Goal: Transaction & Acquisition: Book appointment/travel/reservation

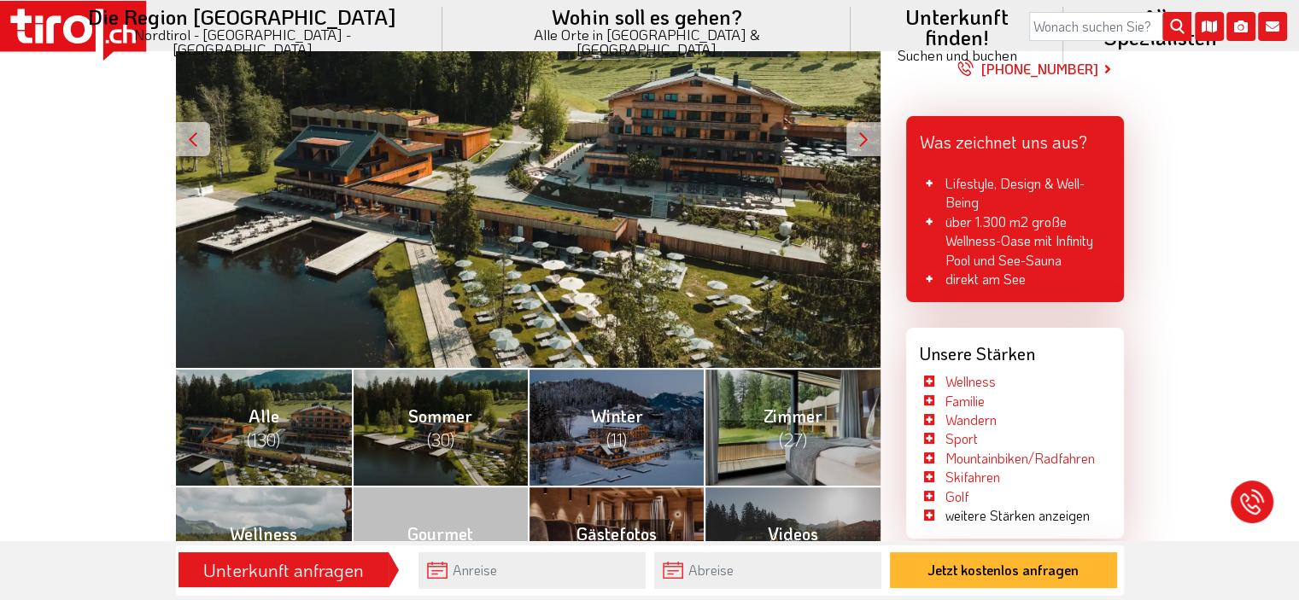
scroll to position [427, 0]
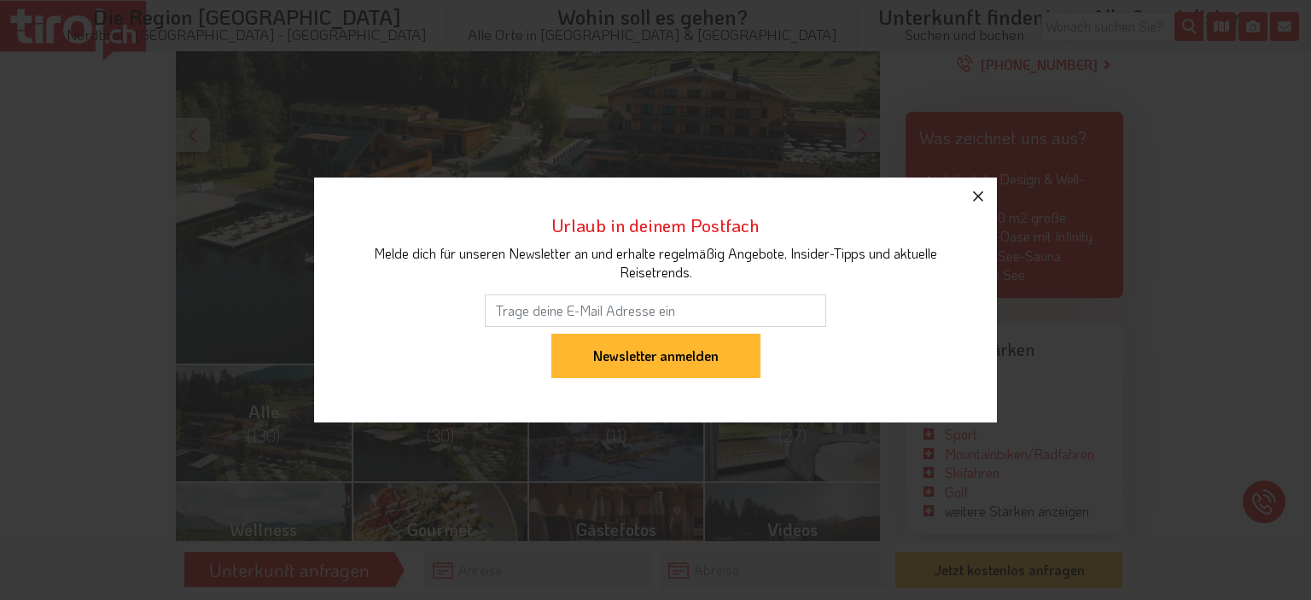
click at [977, 204] on icon "button" at bounding box center [978, 196] width 20 height 20
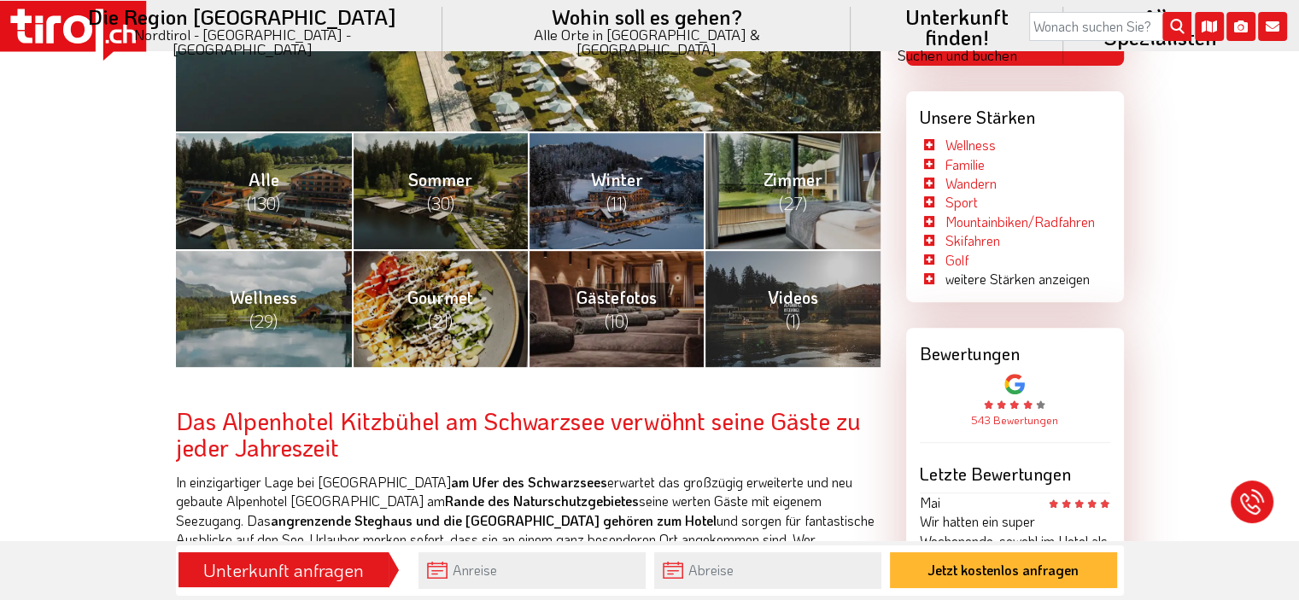
scroll to position [683, 0]
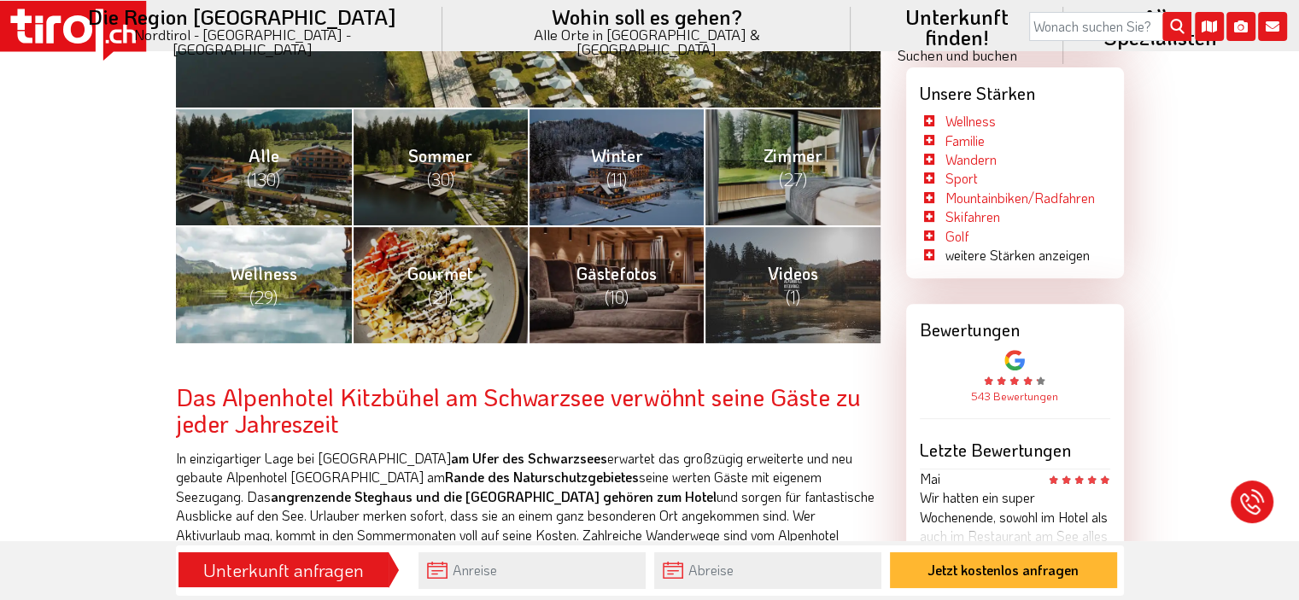
click at [250, 282] on span "Wellness (29)" at bounding box center [263, 285] width 67 height 46
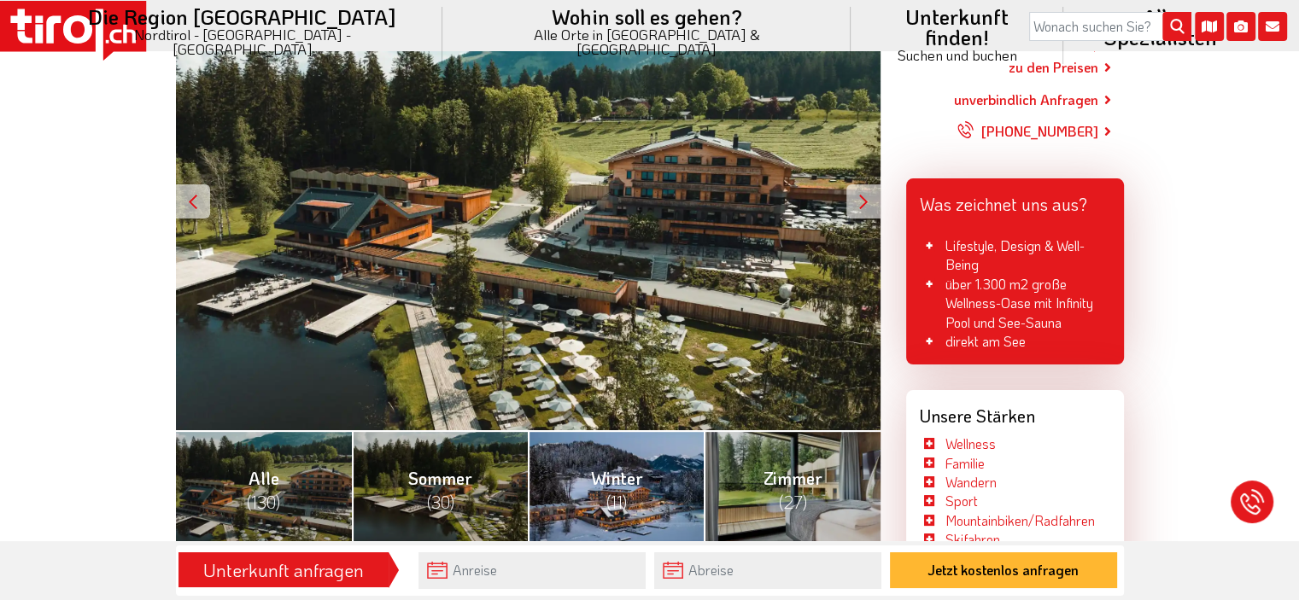
scroll to position [341, 0]
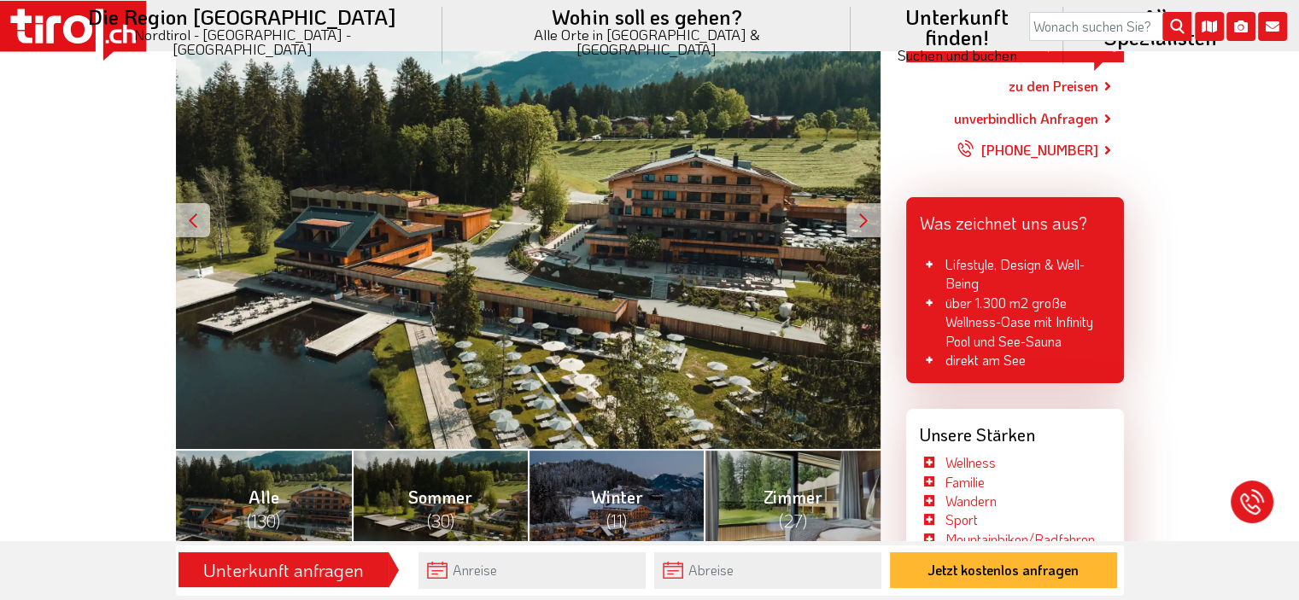
click at [853, 231] on div at bounding box center [863, 220] width 34 height 34
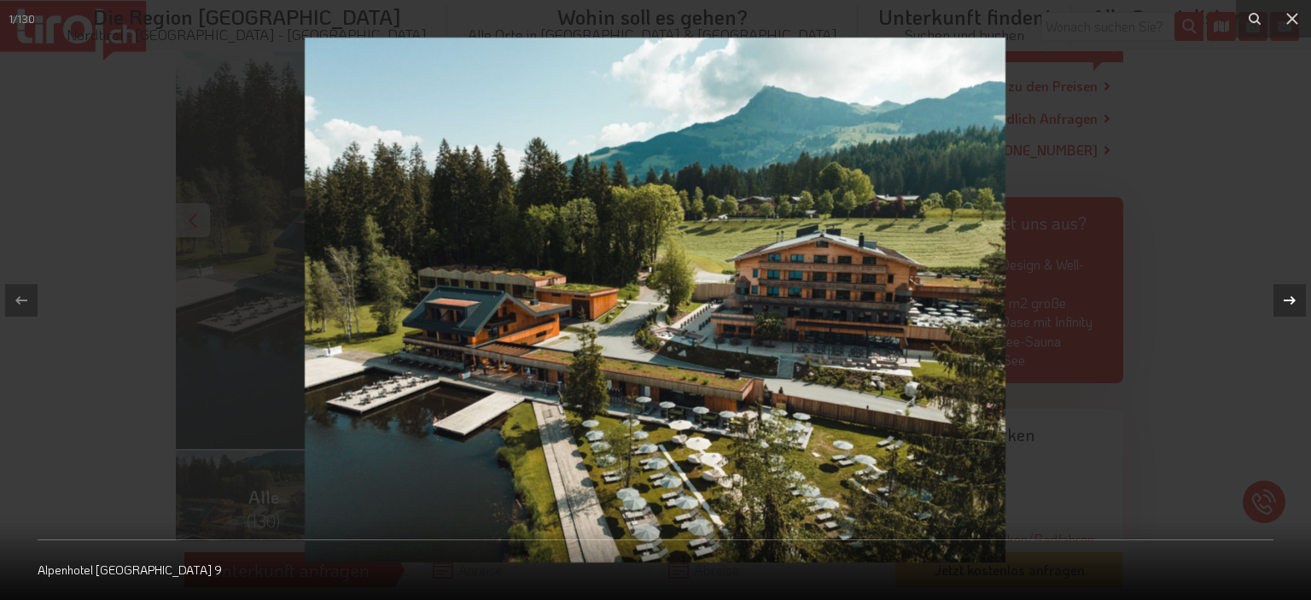
click at [1290, 300] on icon at bounding box center [1290, 299] width 12 height 9
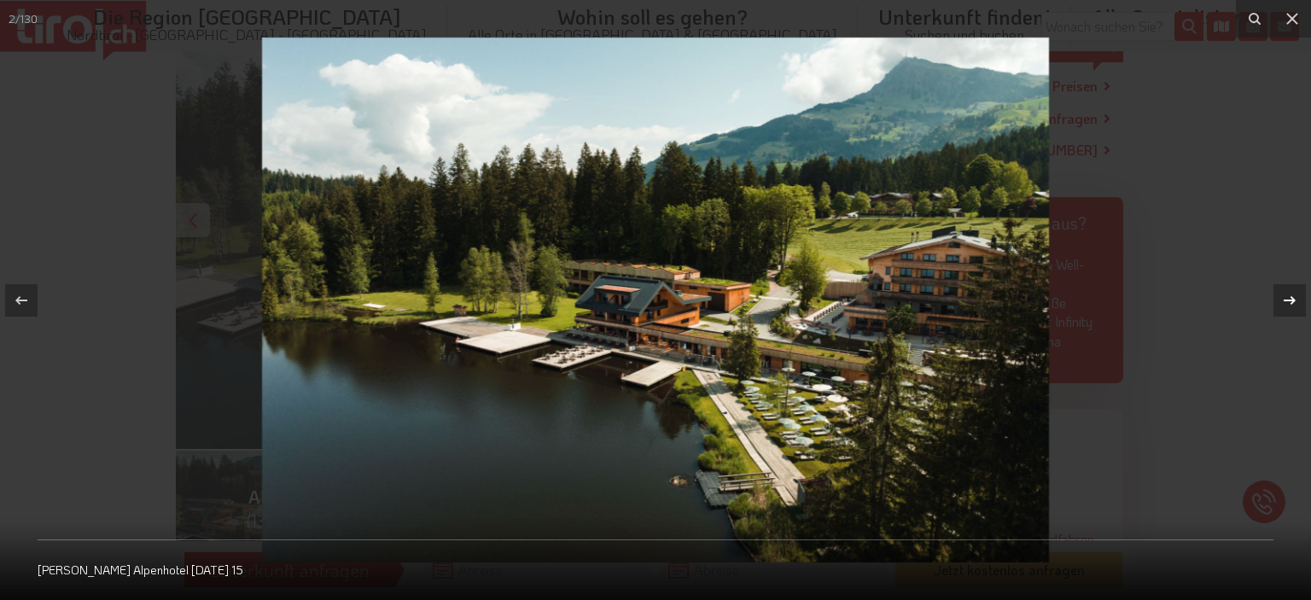
click at [1290, 300] on icon at bounding box center [1290, 299] width 12 height 9
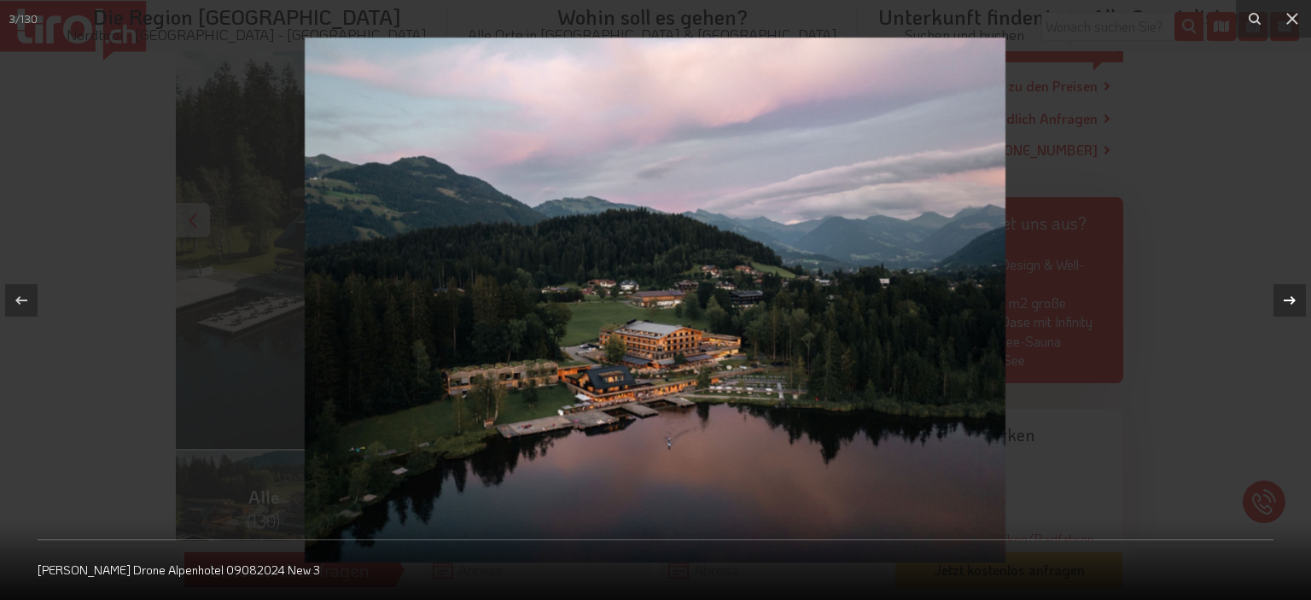
click at [1289, 300] on icon at bounding box center [1290, 299] width 12 height 9
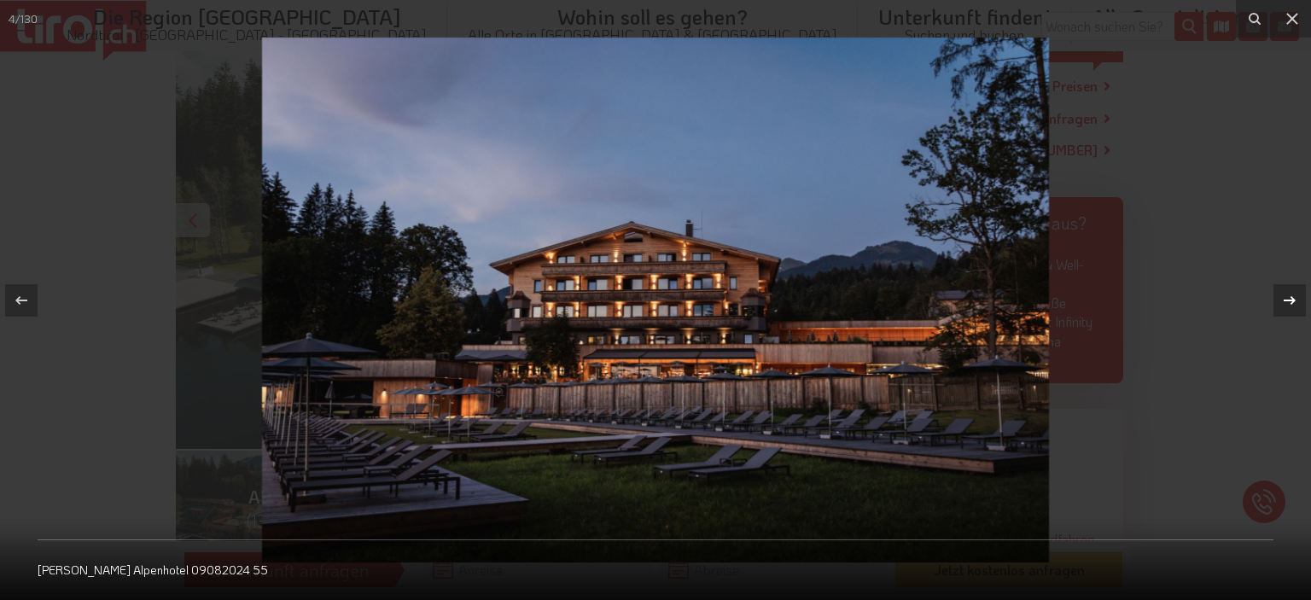
click at [1289, 300] on icon at bounding box center [1290, 299] width 12 height 9
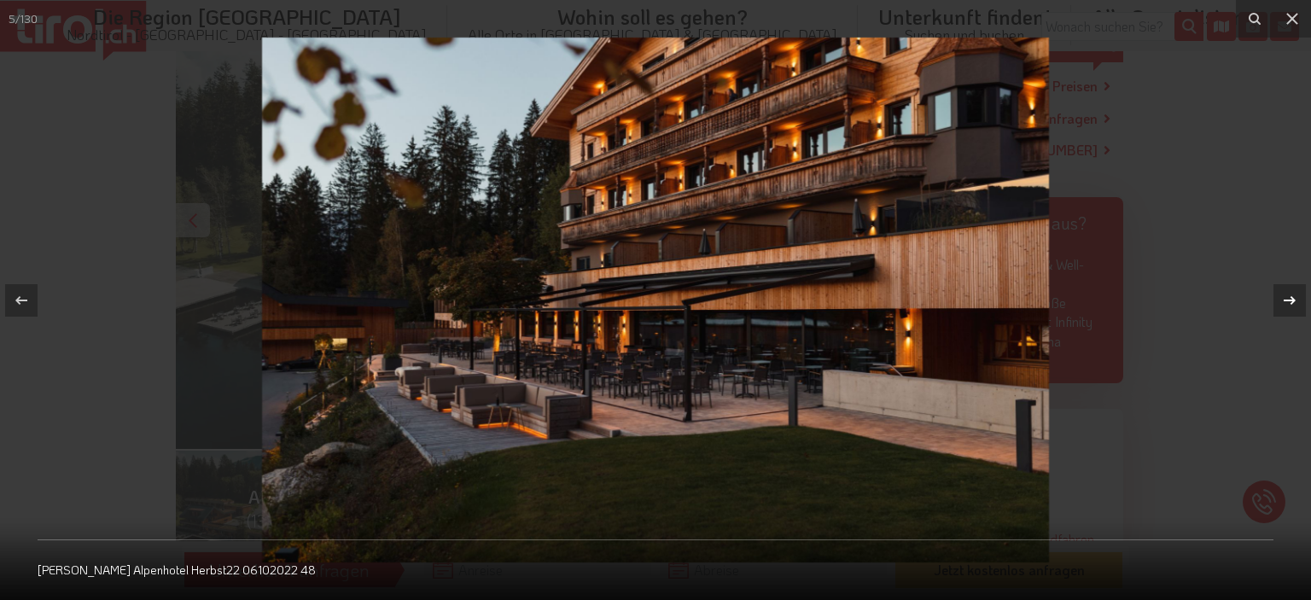
click at [1289, 300] on icon at bounding box center [1290, 299] width 12 height 9
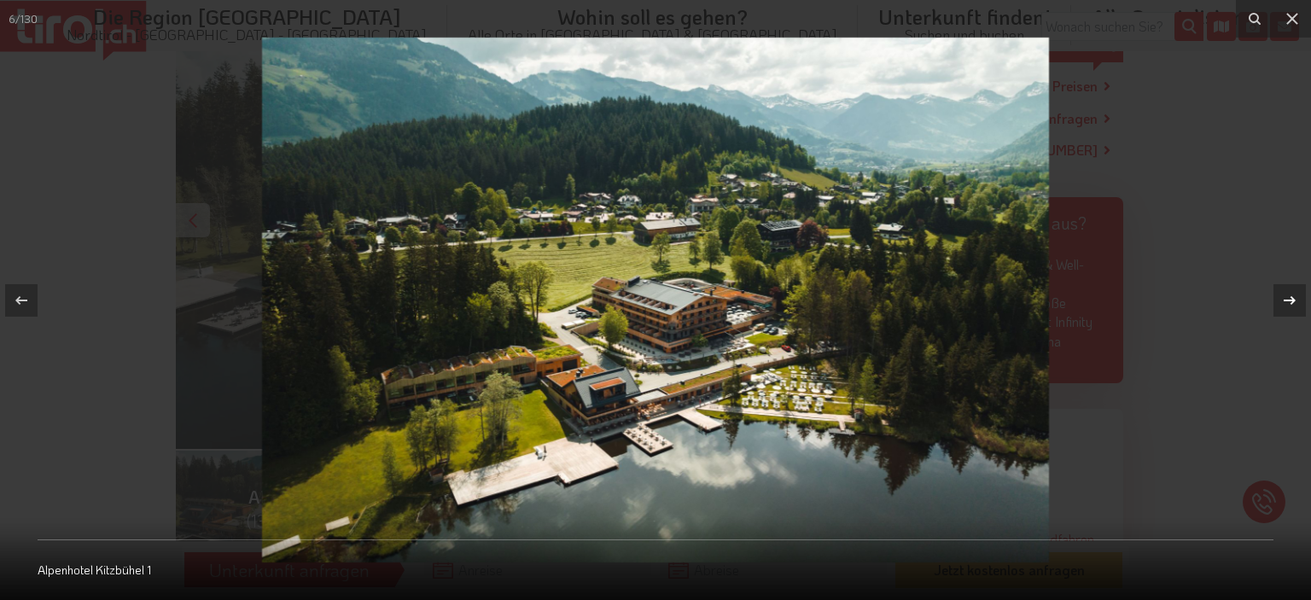
click at [1289, 300] on icon at bounding box center [1290, 299] width 12 height 9
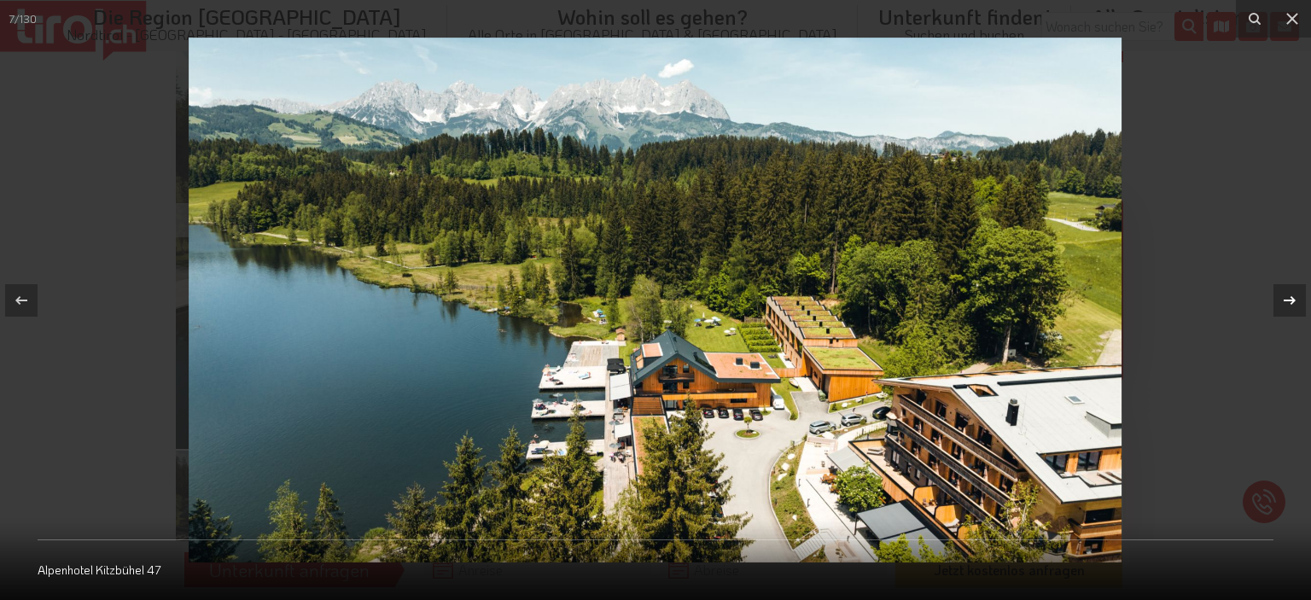
click at [1286, 304] on icon at bounding box center [1290, 300] width 20 height 20
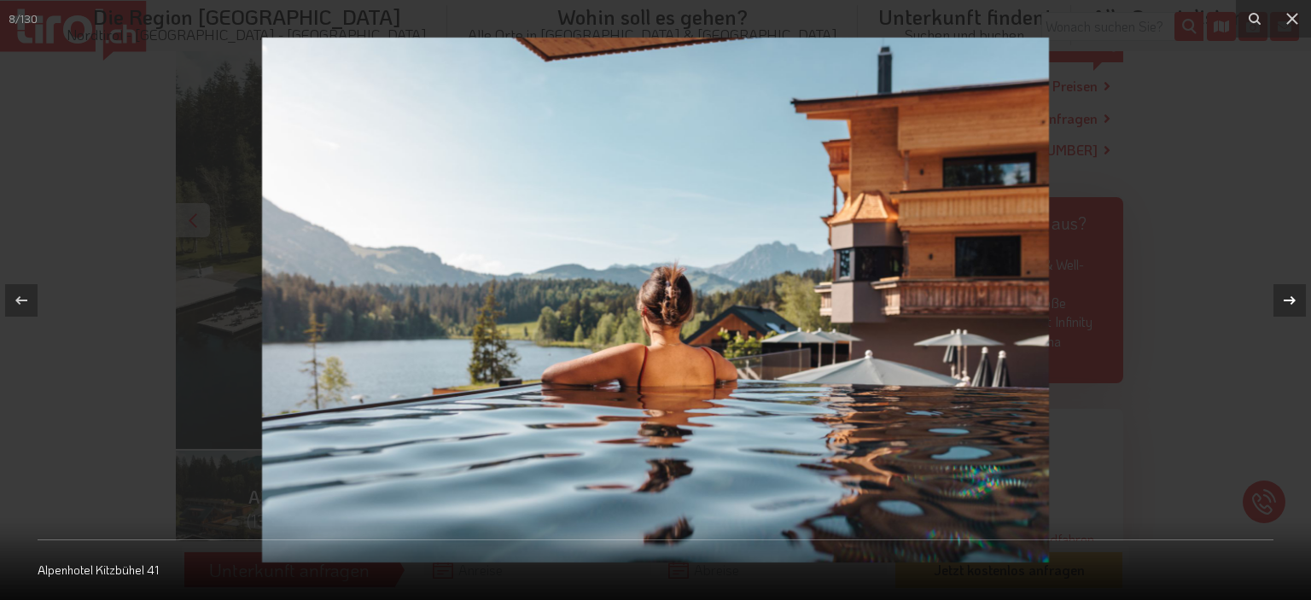
click at [1286, 304] on icon at bounding box center [1290, 300] width 20 height 20
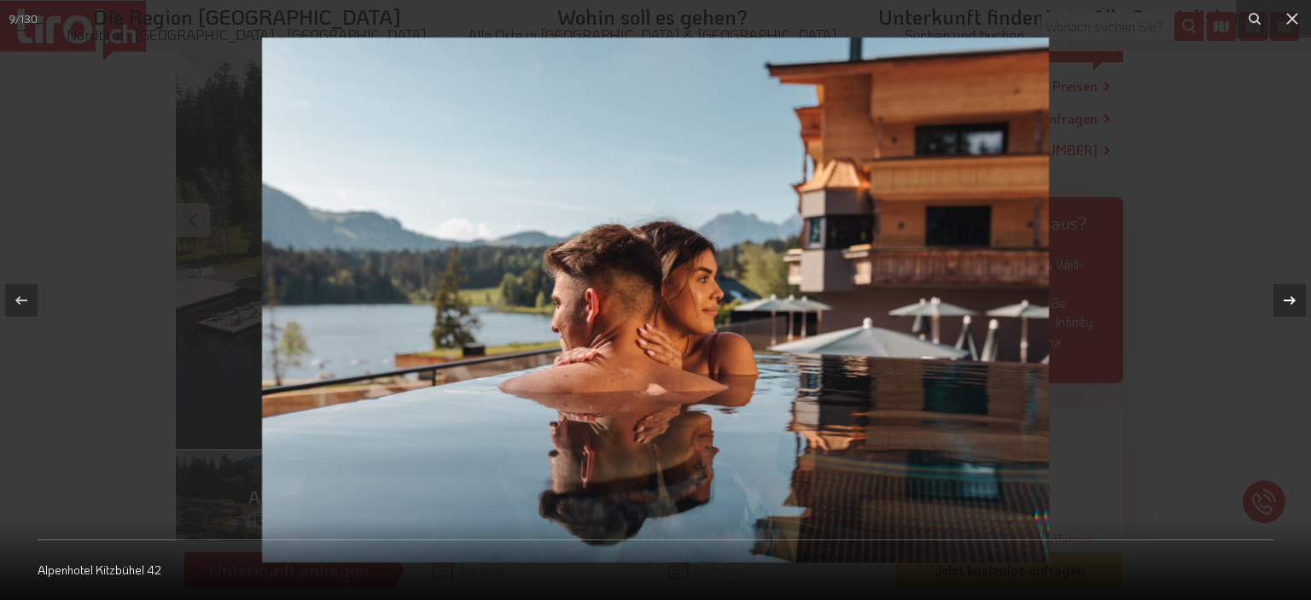
click at [1286, 304] on icon at bounding box center [1290, 300] width 20 height 20
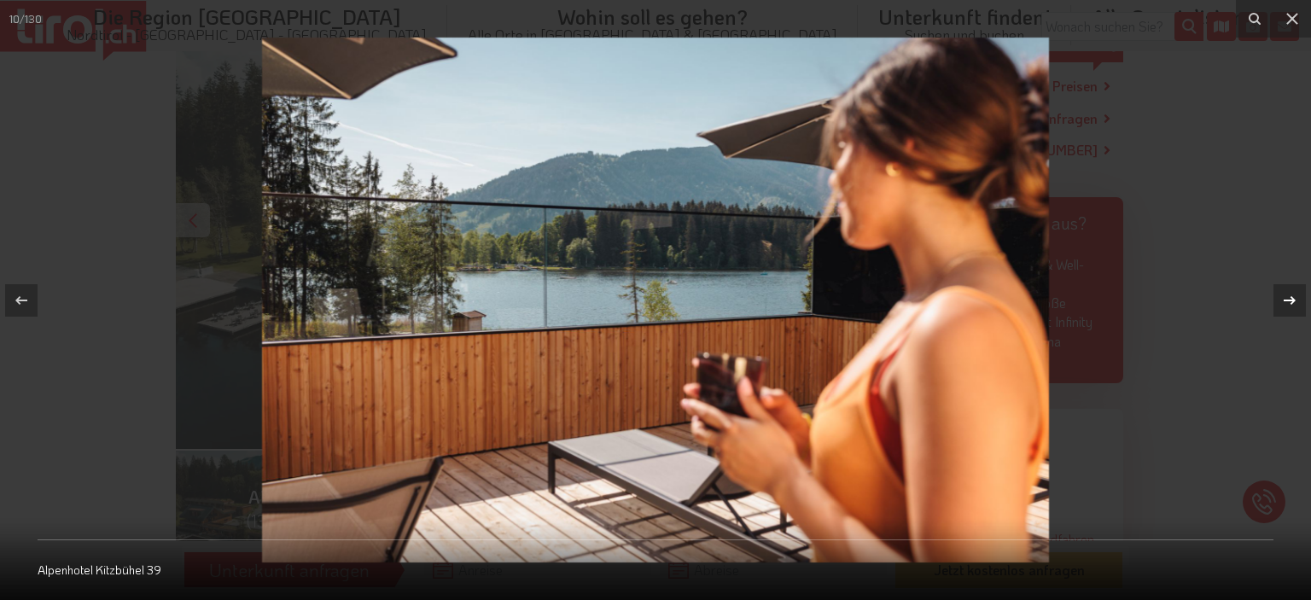
click at [1286, 304] on icon at bounding box center [1290, 300] width 20 height 20
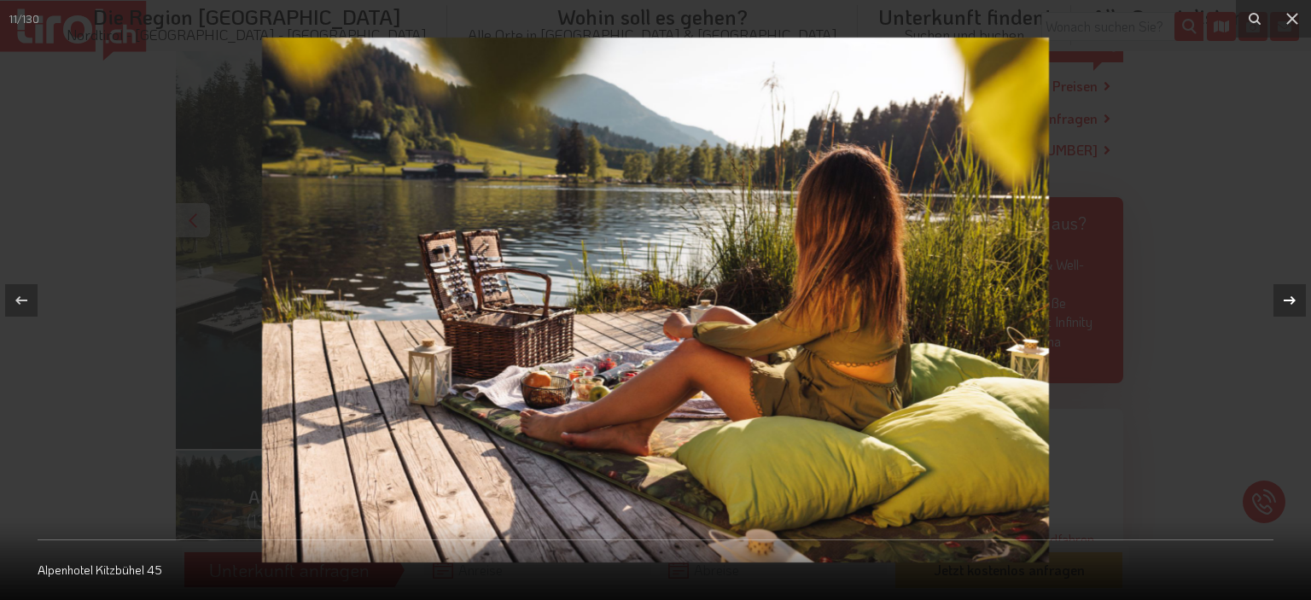
click at [1286, 304] on icon at bounding box center [1290, 300] width 20 height 20
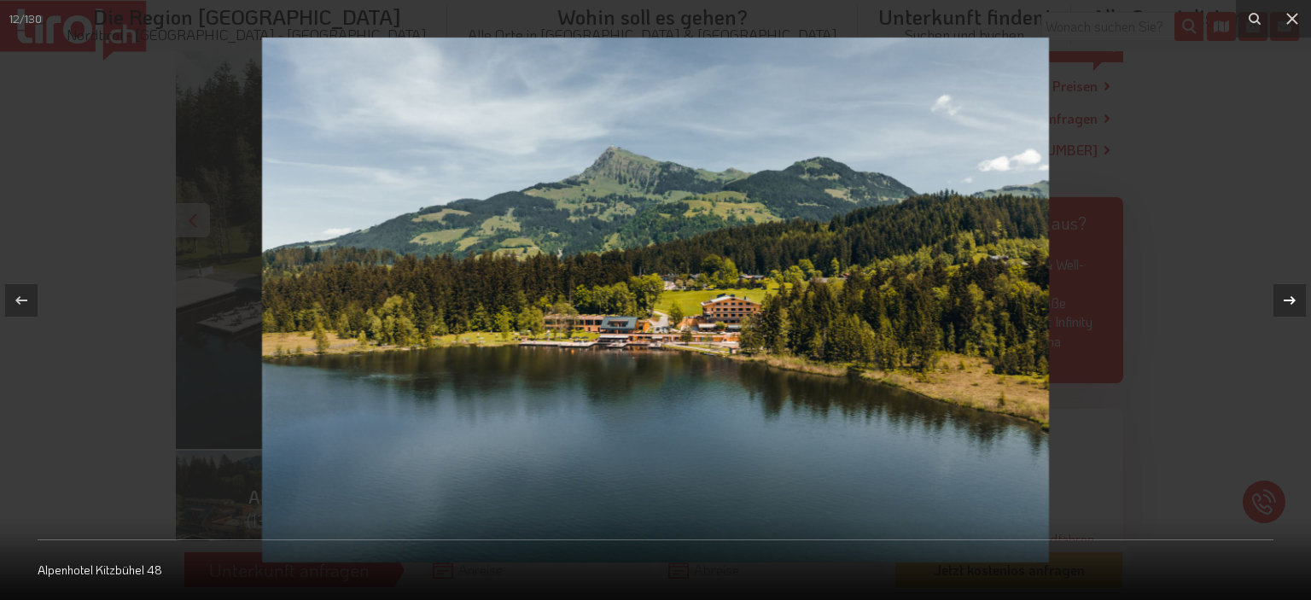
click at [1286, 304] on icon at bounding box center [1290, 300] width 20 height 20
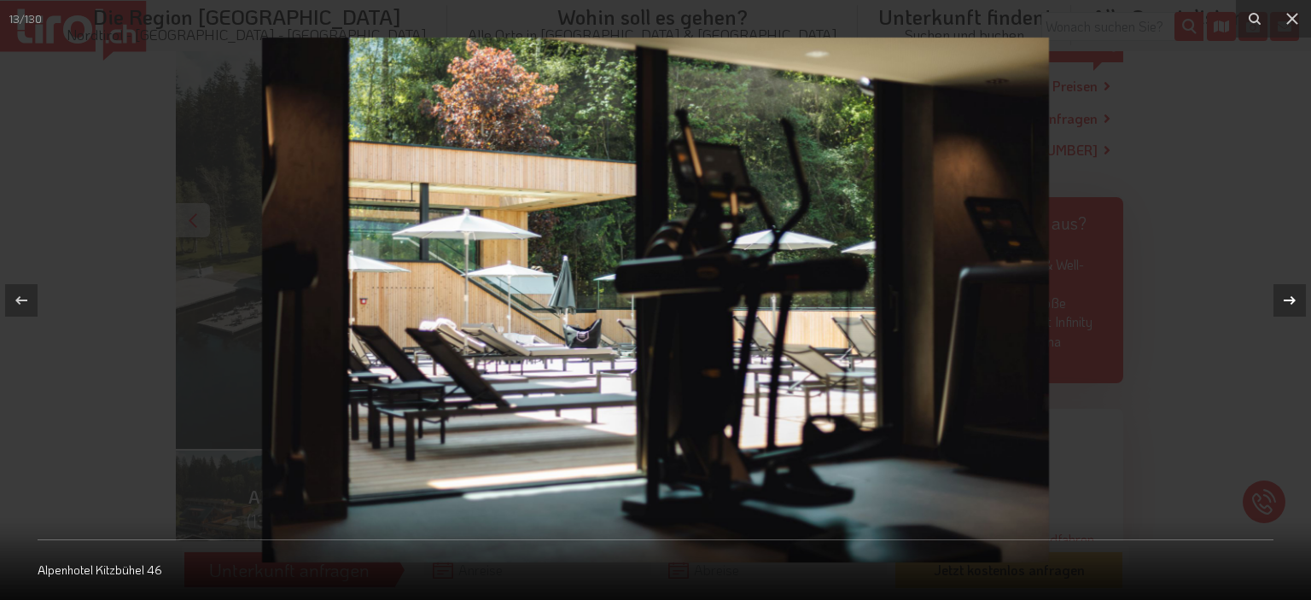
click at [1286, 304] on icon at bounding box center [1290, 300] width 20 height 20
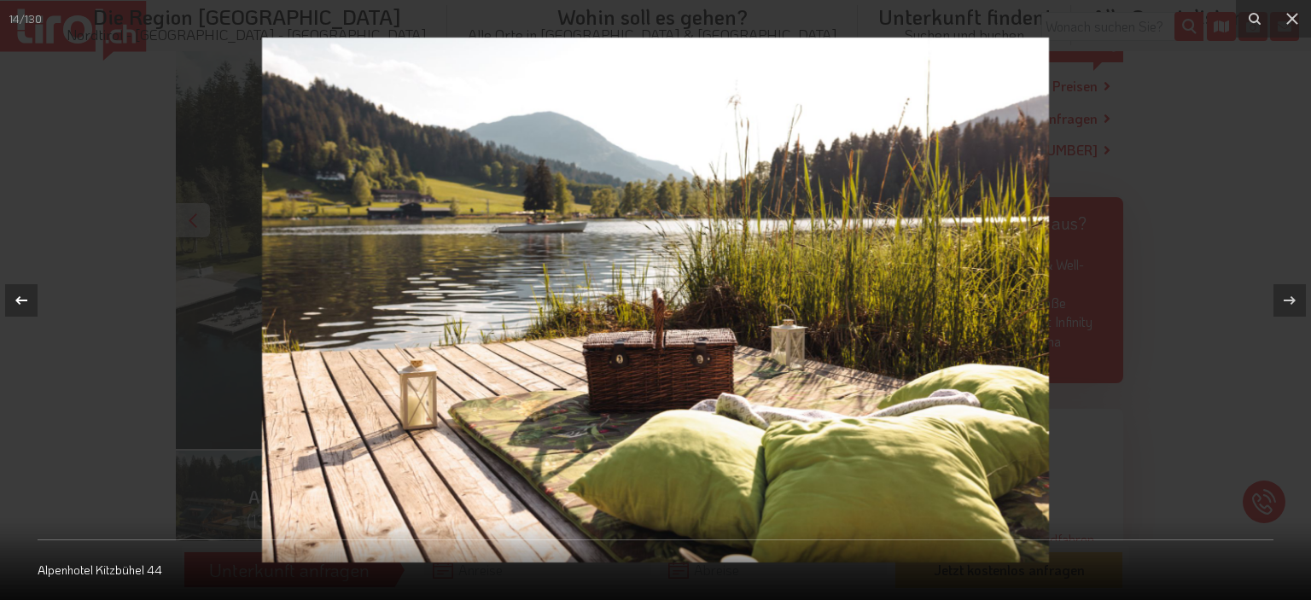
click at [21, 301] on icon at bounding box center [21, 300] width 20 height 20
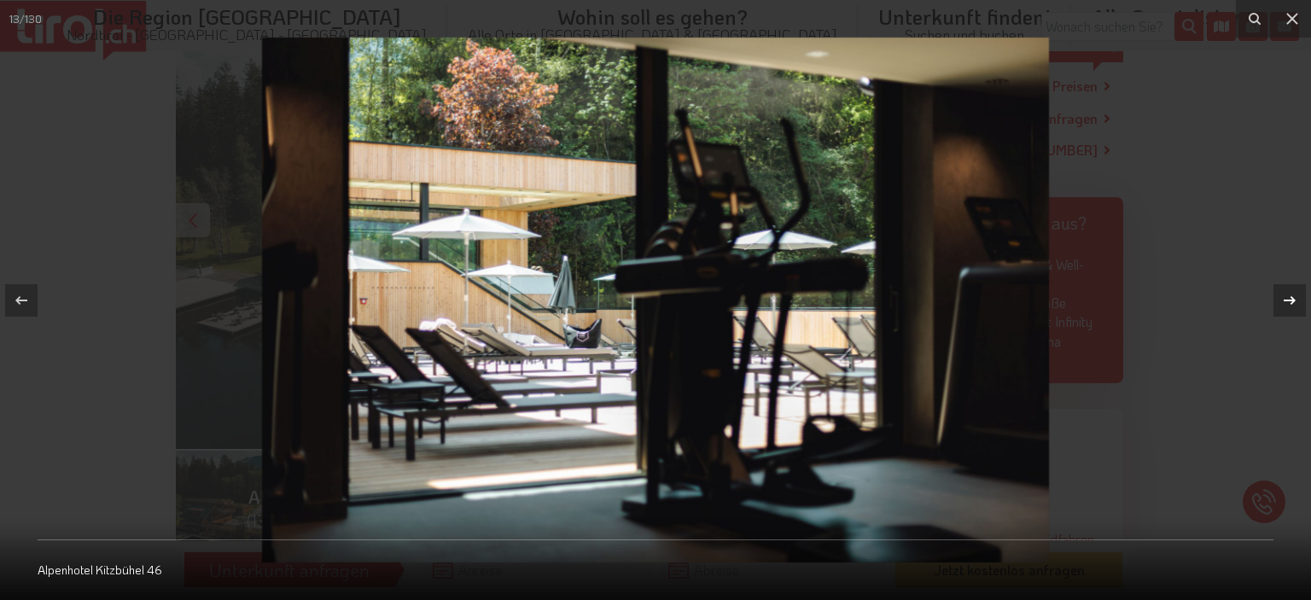
click at [1297, 293] on icon at bounding box center [1290, 300] width 20 height 20
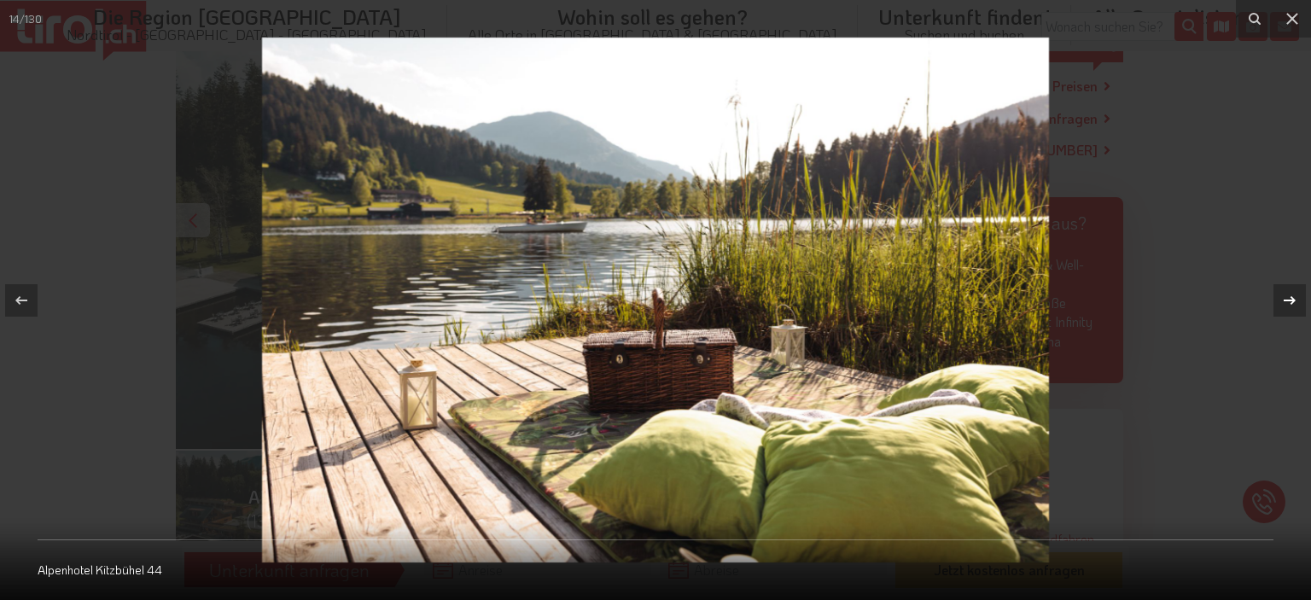
click at [1297, 293] on icon at bounding box center [1290, 300] width 20 height 20
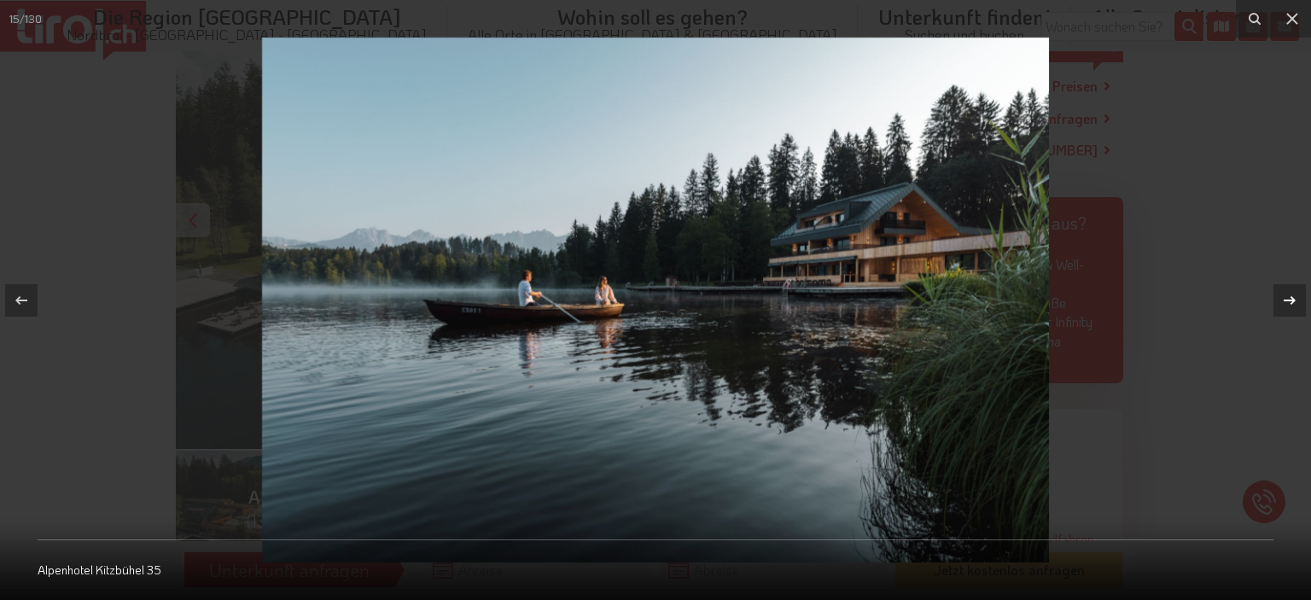
click at [1297, 293] on icon at bounding box center [1290, 300] width 20 height 20
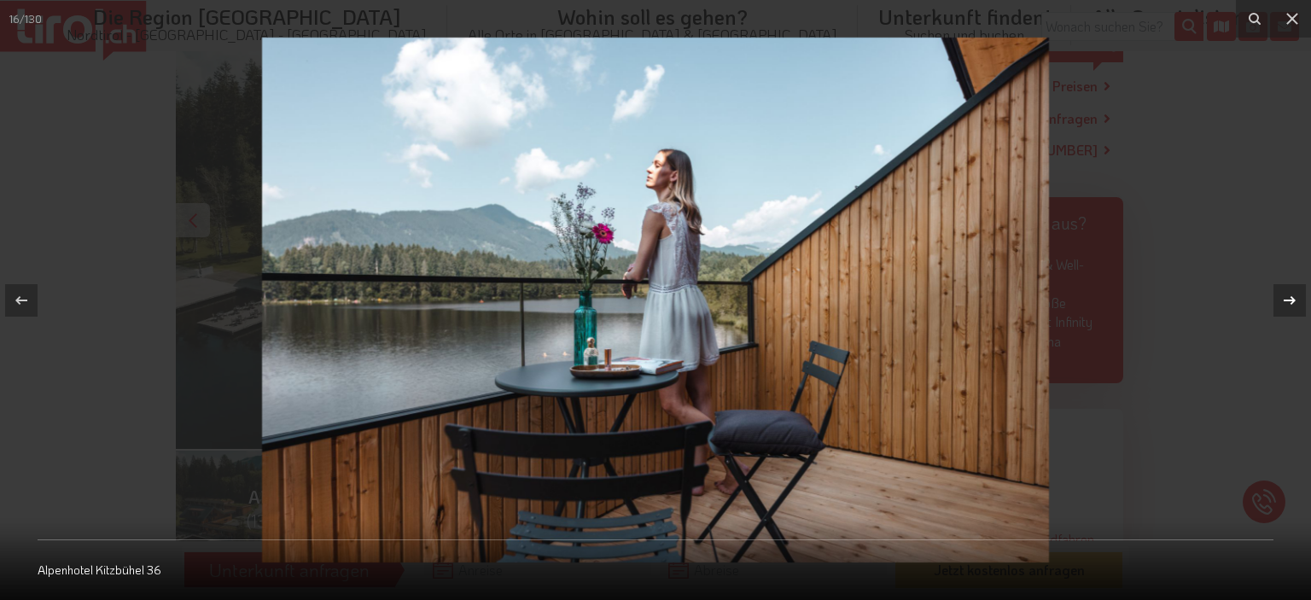
click at [1297, 293] on icon at bounding box center [1290, 300] width 20 height 20
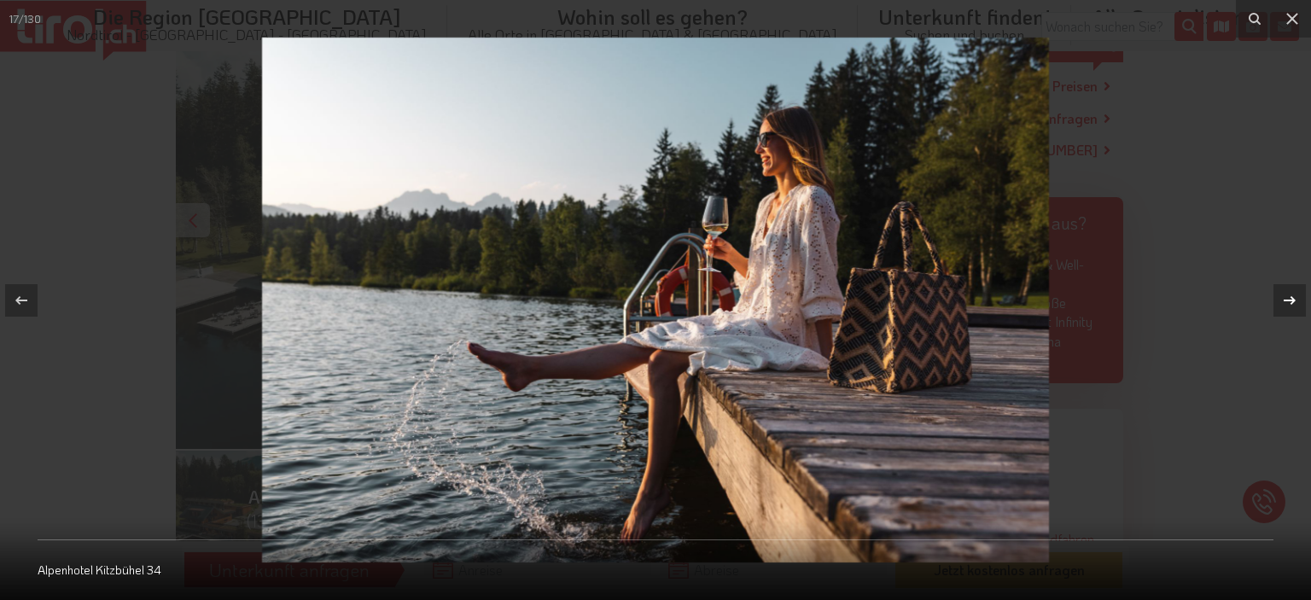
click at [1297, 293] on icon at bounding box center [1290, 300] width 20 height 20
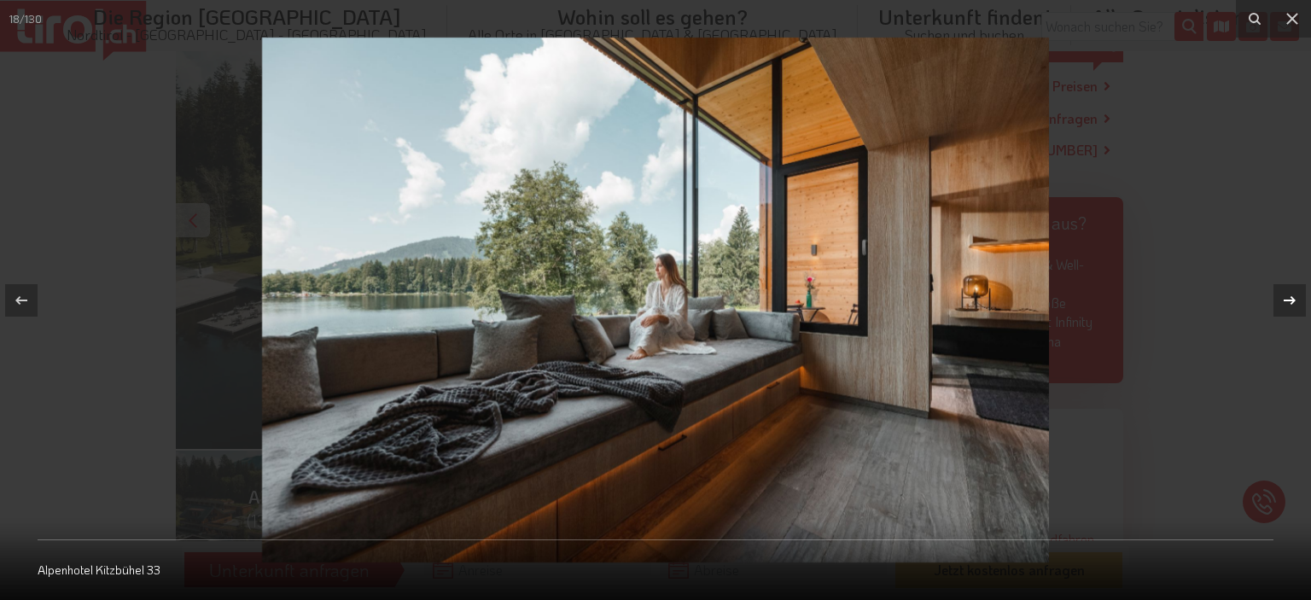
click at [1297, 293] on icon at bounding box center [1290, 300] width 20 height 20
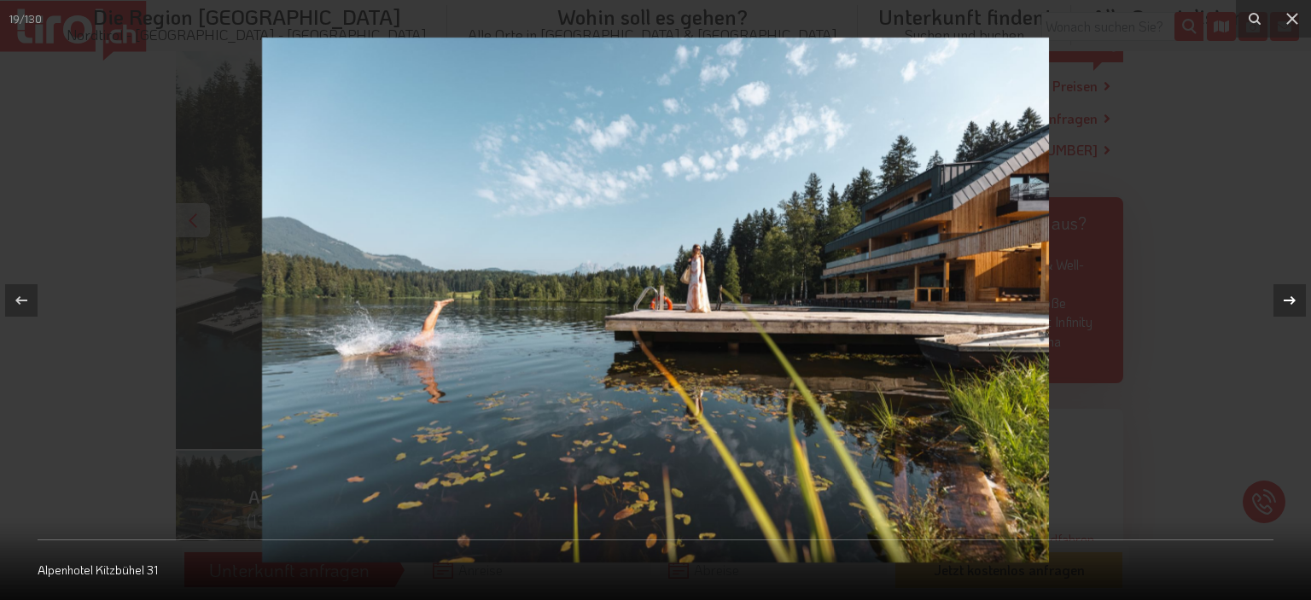
click at [1297, 293] on icon at bounding box center [1290, 300] width 20 height 20
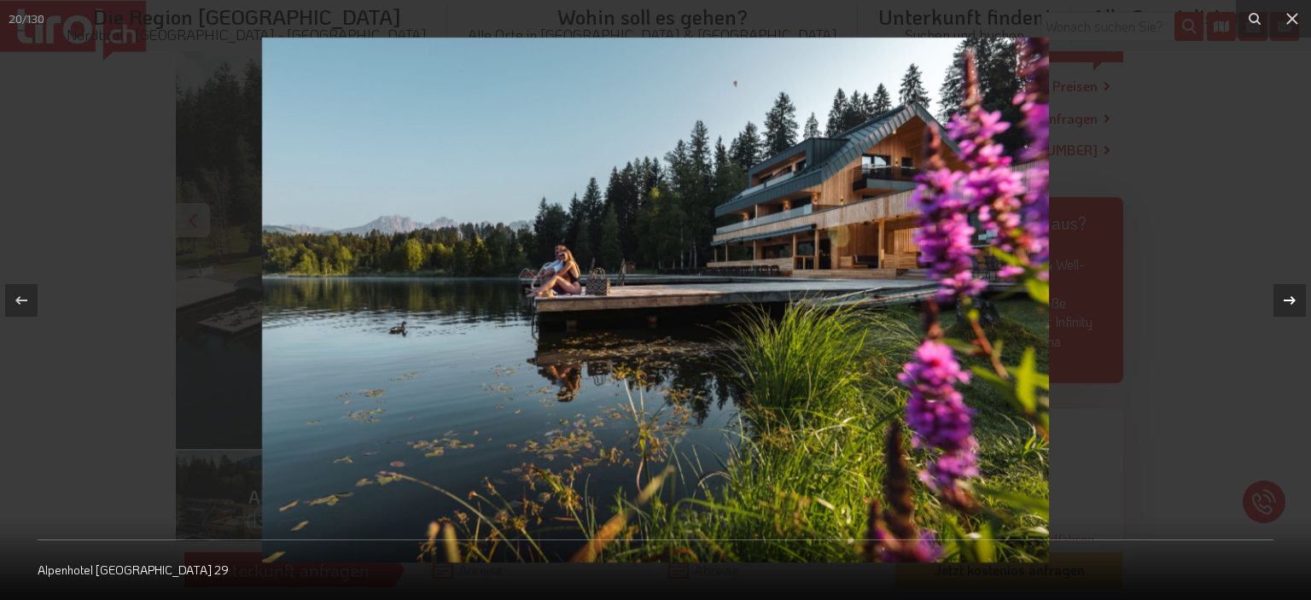
click at [1297, 293] on icon at bounding box center [1290, 300] width 20 height 20
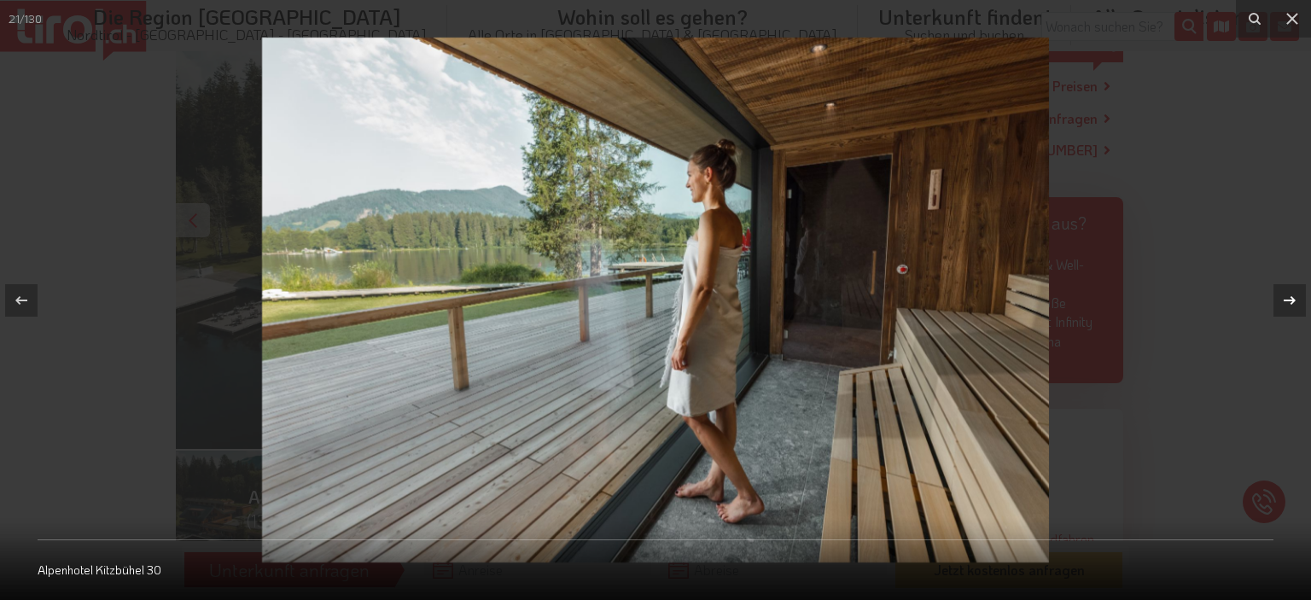
click at [1297, 293] on icon at bounding box center [1290, 300] width 20 height 20
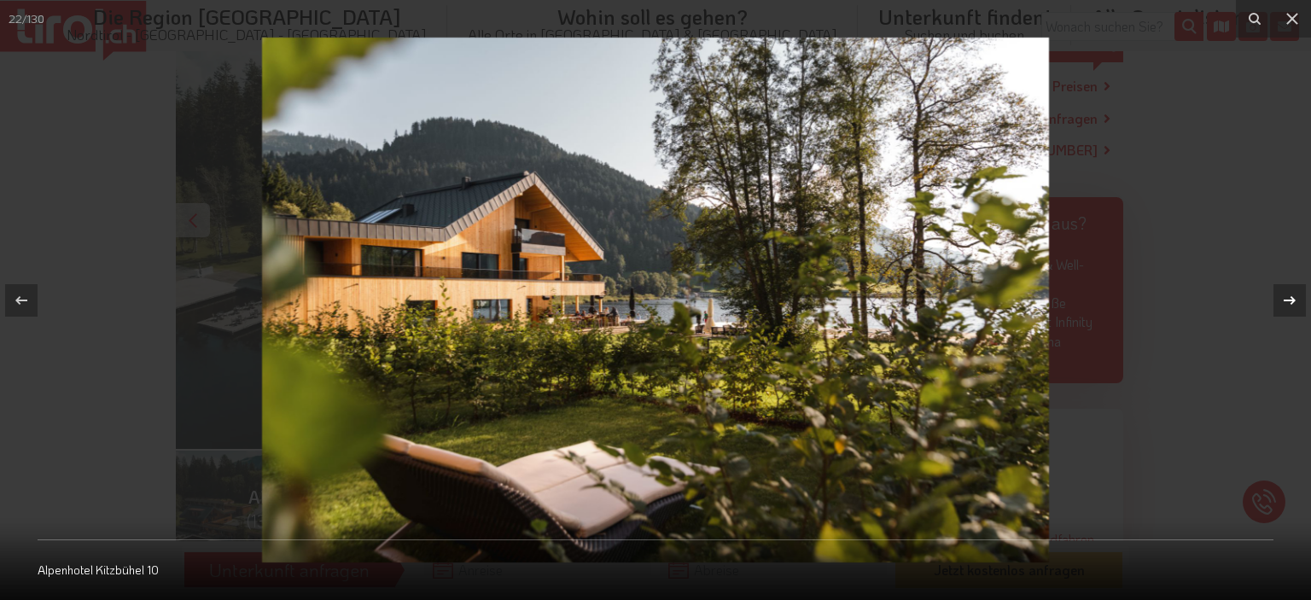
click at [1297, 293] on icon at bounding box center [1290, 300] width 20 height 20
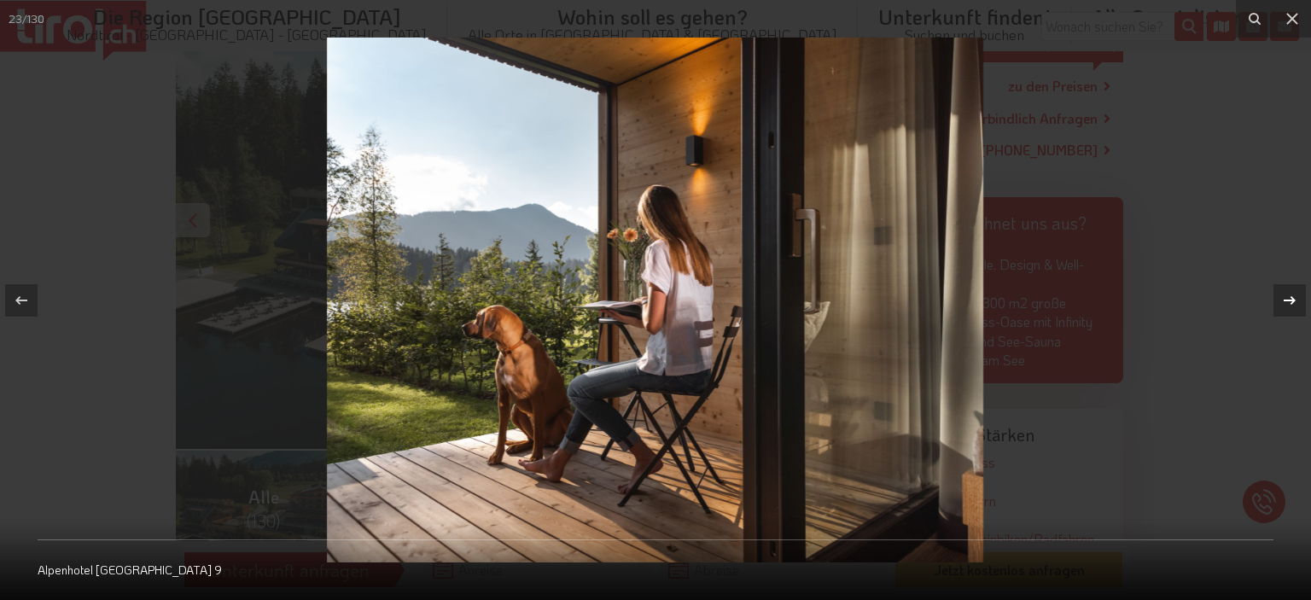
click at [1297, 293] on icon at bounding box center [1290, 300] width 20 height 20
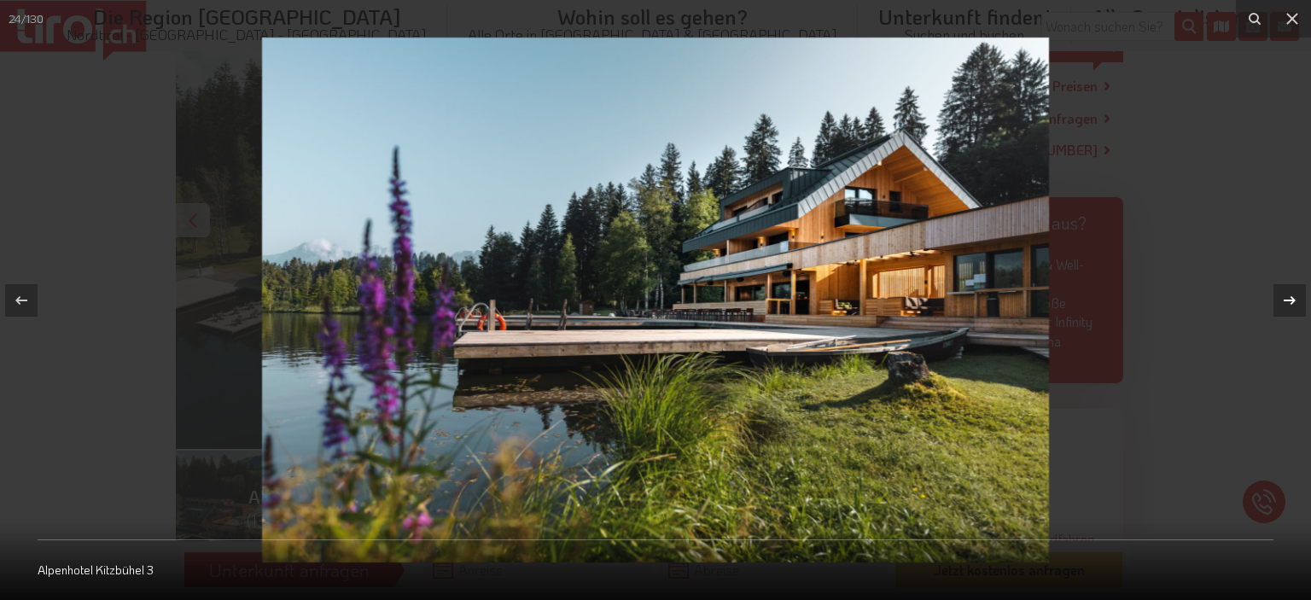
click at [1297, 293] on icon at bounding box center [1290, 300] width 20 height 20
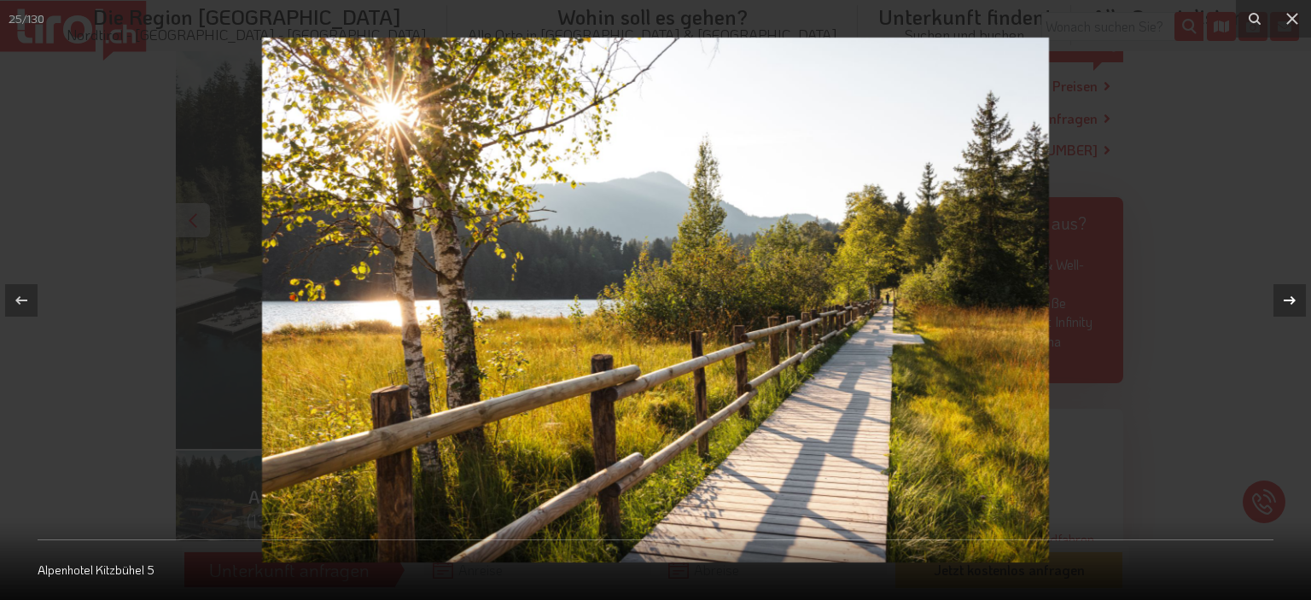
click at [1297, 293] on icon at bounding box center [1290, 300] width 20 height 20
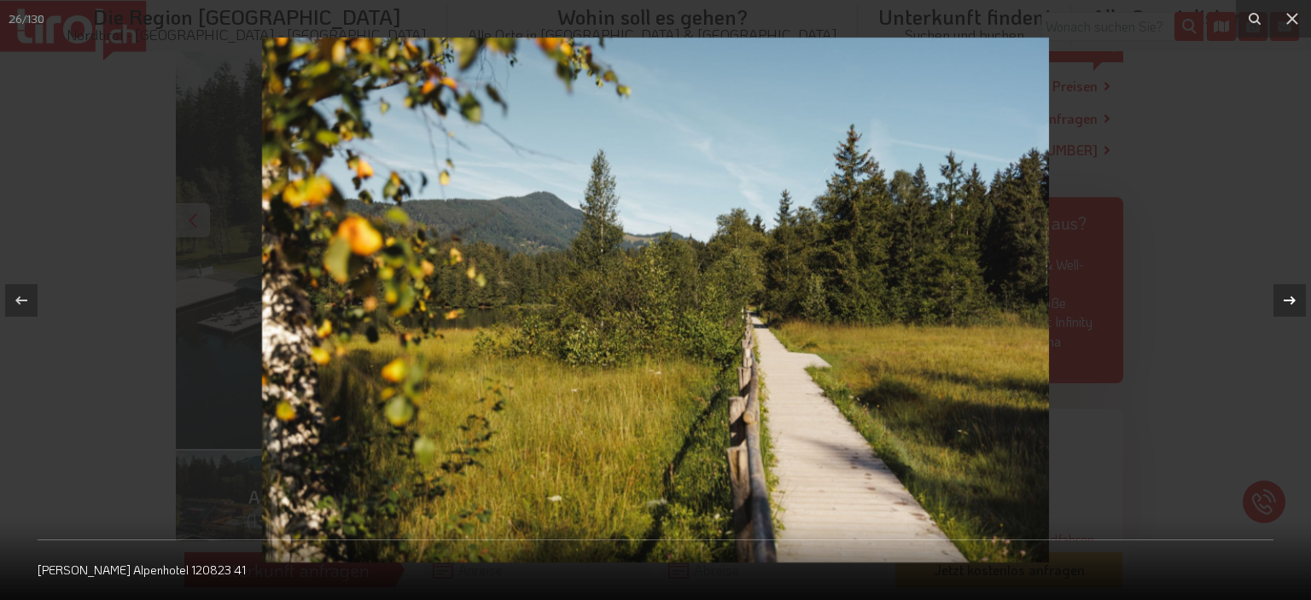
click at [1297, 293] on icon at bounding box center [1290, 300] width 20 height 20
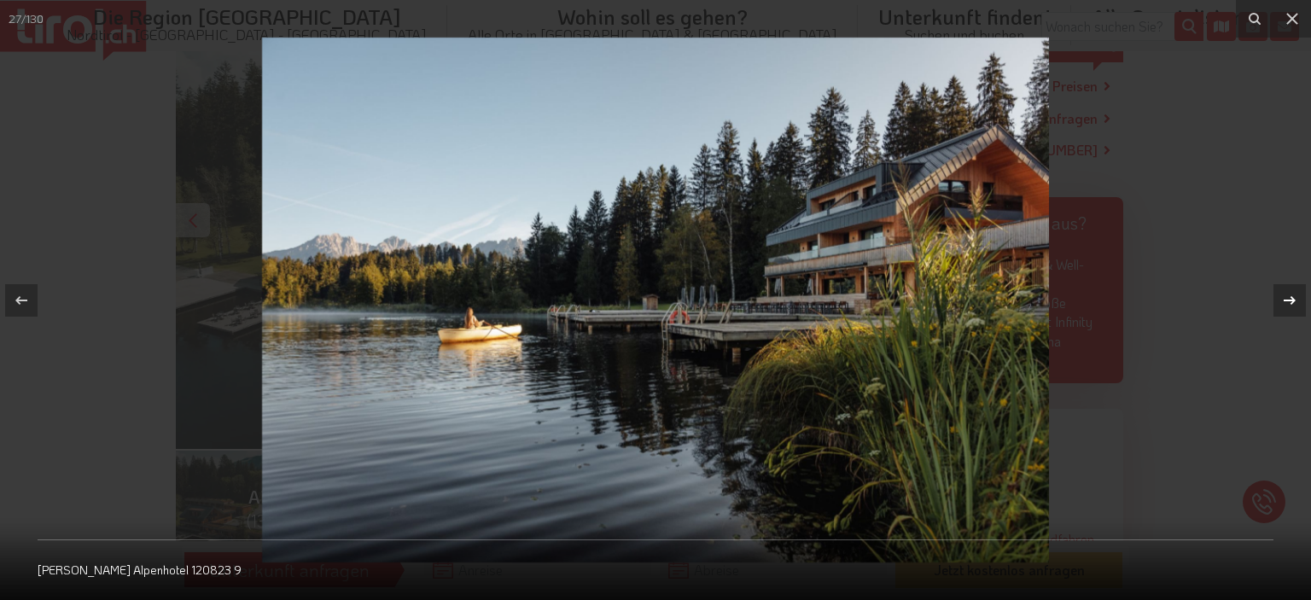
click at [1297, 293] on icon at bounding box center [1290, 300] width 20 height 20
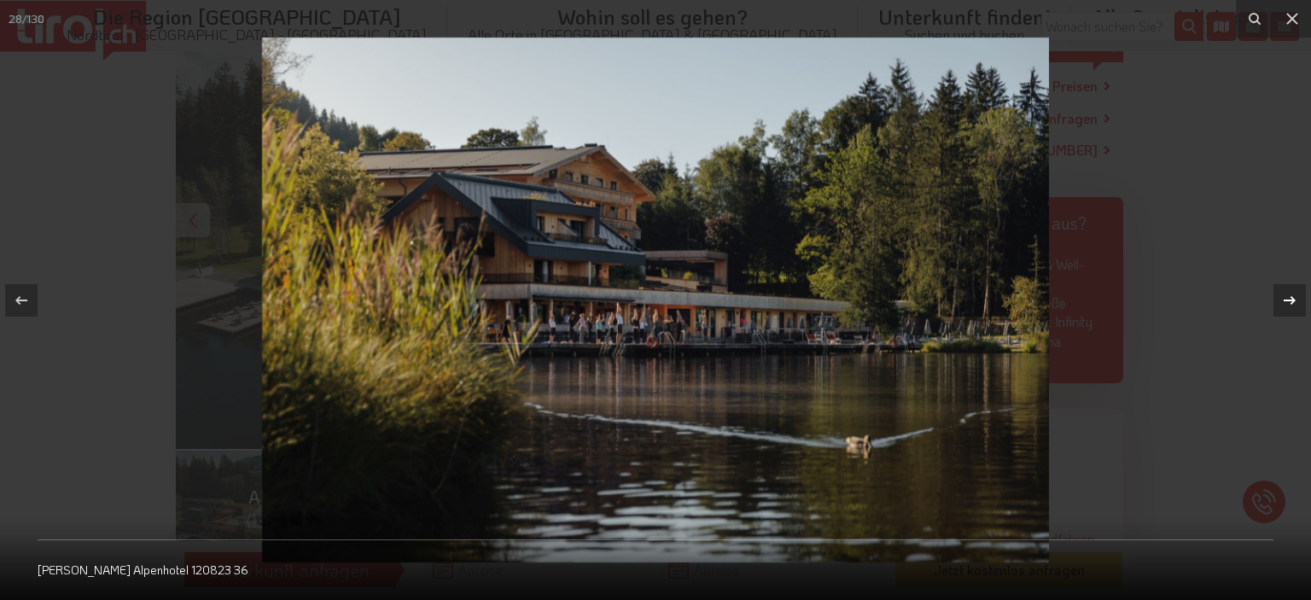
click at [1297, 293] on icon at bounding box center [1290, 300] width 20 height 20
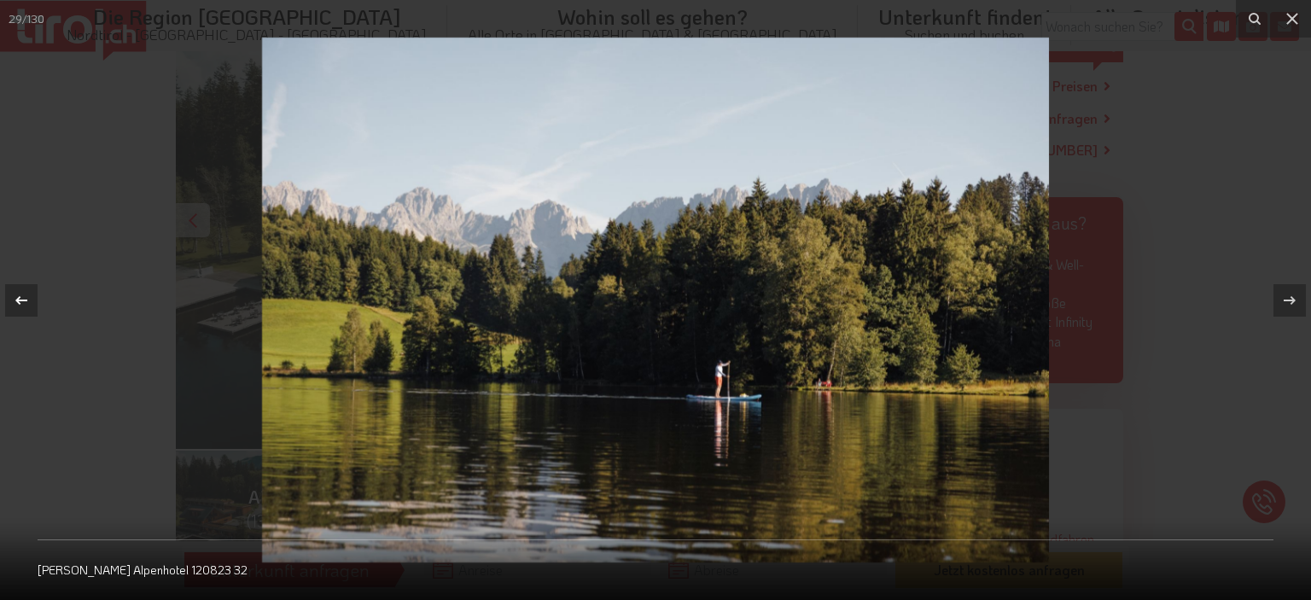
click at [21, 302] on icon at bounding box center [21, 300] width 20 height 20
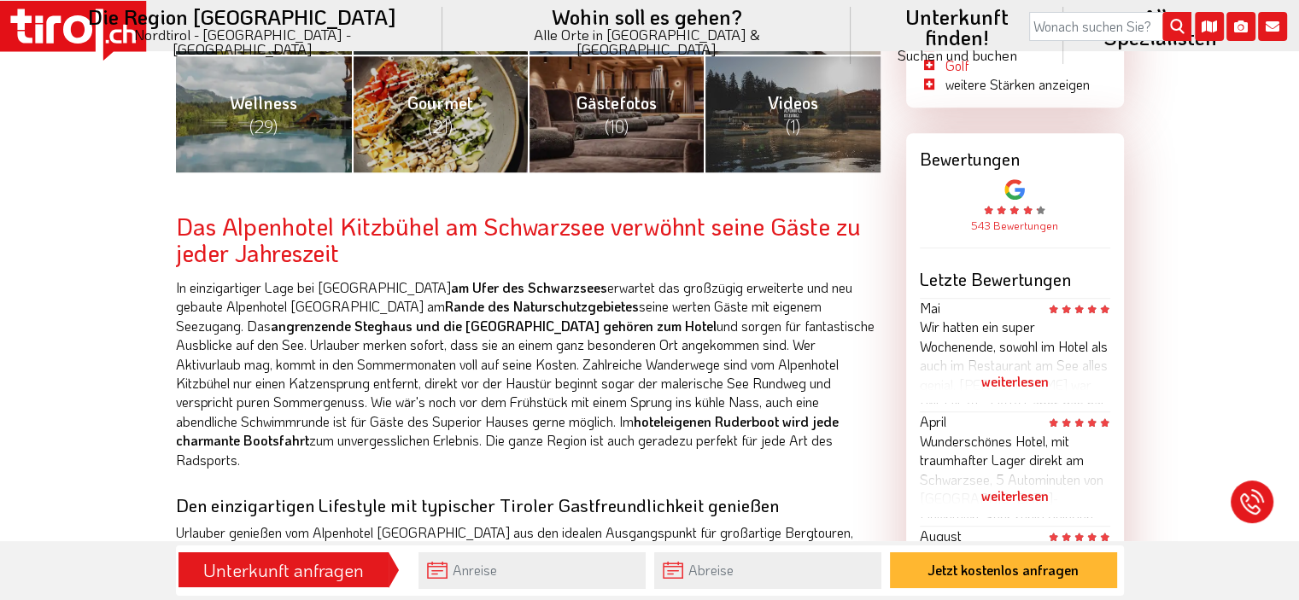
scroll to position [939, 0]
